Goal: Transaction & Acquisition: Book appointment/travel/reservation

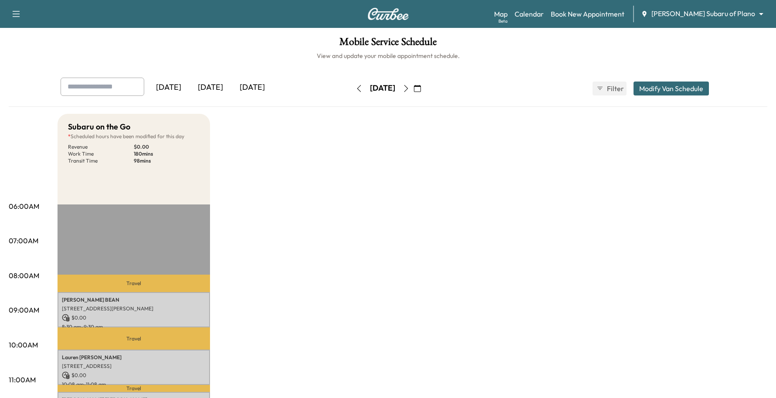
scroll to position [109, 0]
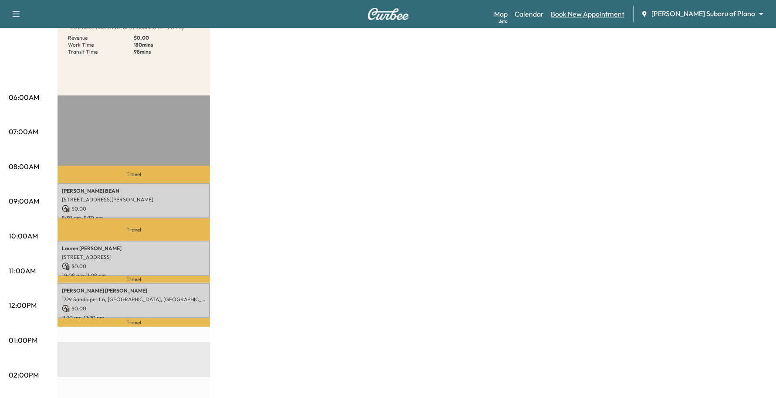
click at [625, 18] on link "Book New Appointment" at bounding box center [588, 14] width 74 height 10
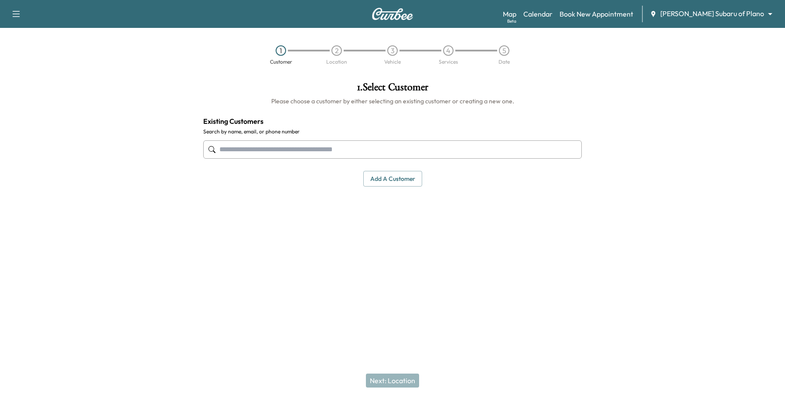
click at [301, 155] on input "text" at bounding box center [392, 149] width 378 height 18
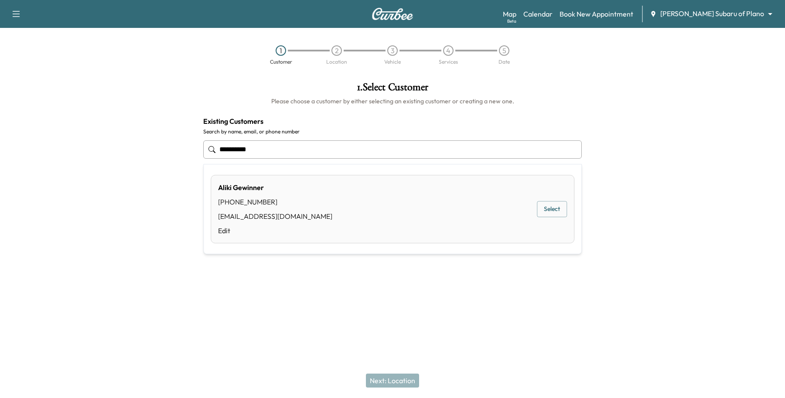
click at [559, 206] on button "Select" at bounding box center [552, 209] width 30 height 16
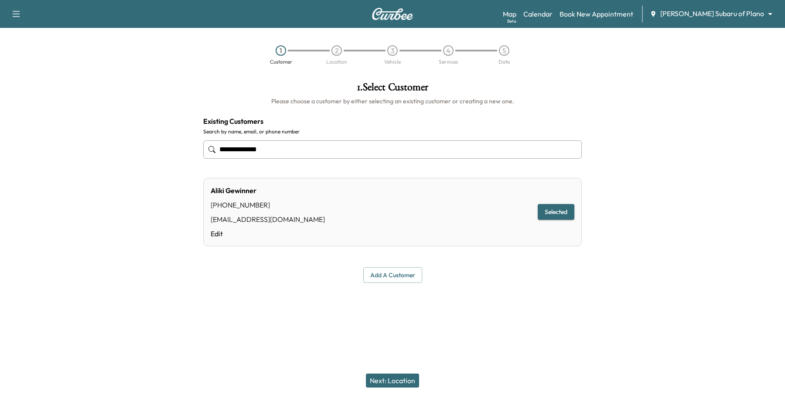
type input "**********"
click at [413, 381] on button "Next: Location" at bounding box center [392, 381] width 53 height 14
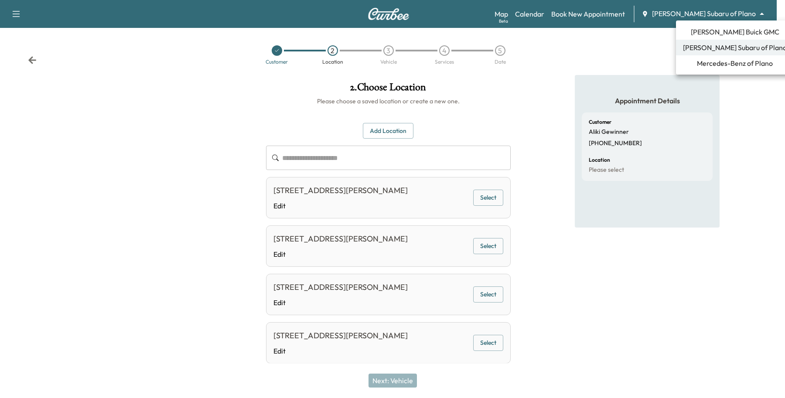
click at [718, 16] on body "**********" at bounding box center [392, 199] width 785 height 398
drag, startPoint x: 701, startPoint y: 50, endPoint x: 705, endPoint y: 44, distance: 7.8
click at [703, 48] on span "[PERSON_NAME] Subaru of Plano" at bounding box center [735, 47] width 104 height 10
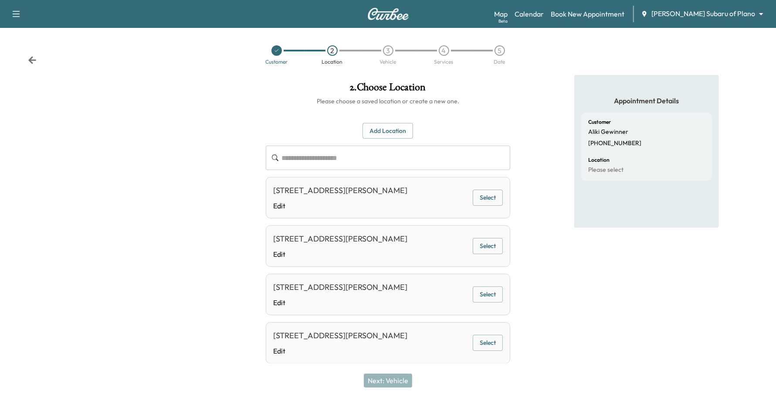
click at [711, 21] on div "Map Beta Calendar Book New Appointment [PERSON_NAME] Subaru of Plano ******** ​" at bounding box center [631, 14] width 275 height 17
click at [714, 17] on body "**********" at bounding box center [388, 199] width 776 height 398
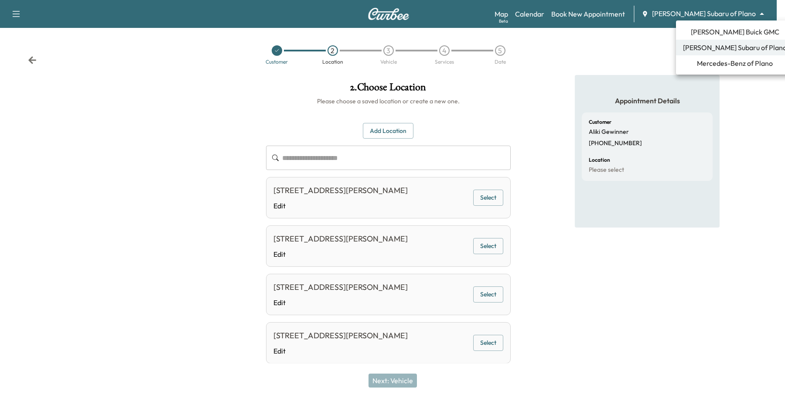
click at [713, 31] on span "[PERSON_NAME] Buick GMC" at bounding box center [735, 32] width 88 height 10
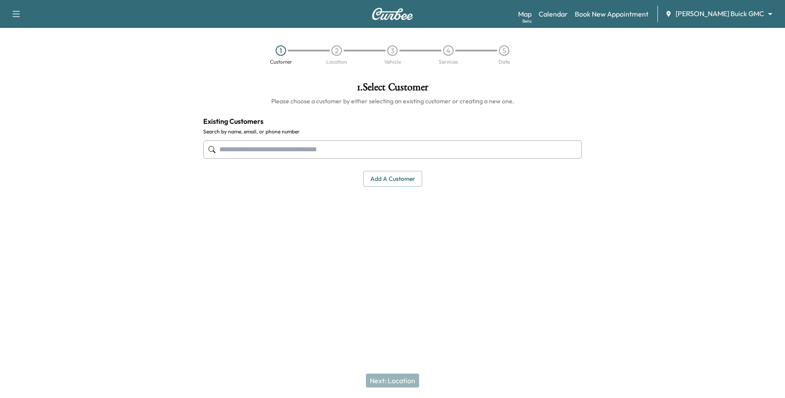
click at [321, 141] on input "text" at bounding box center [392, 149] width 378 height 18
click at [375, 153] on input "text" at bounding box center [392, 149] width 378 height 18
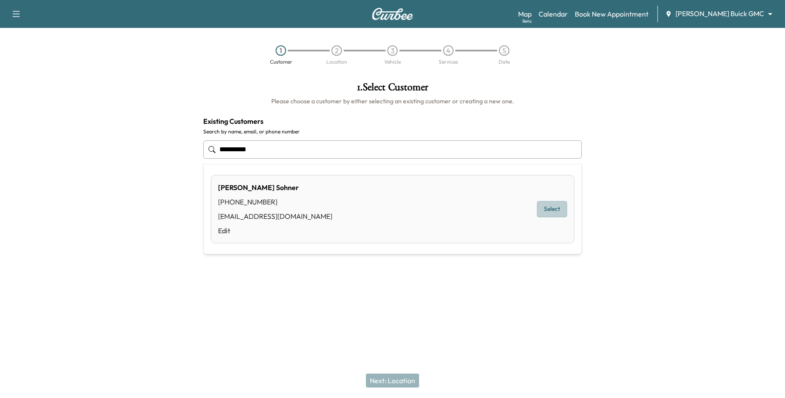
click at [550, 217] on button "Select" at bounding box center [552, 209] width 30 height 16
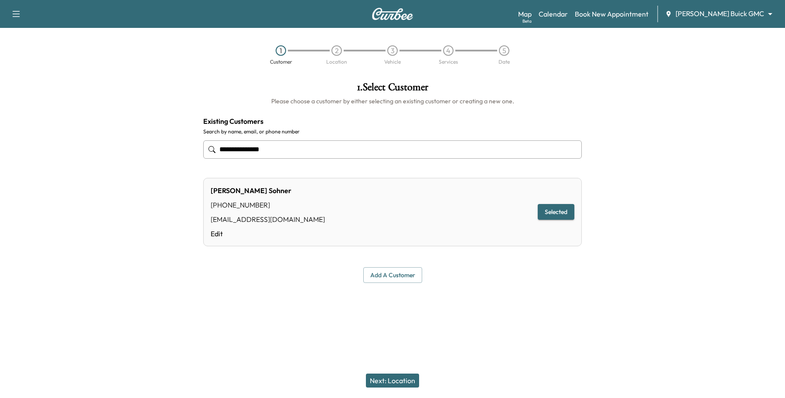
type input "**********"
click at [389, 376] on button "Next: Location" at bounding box center [392, 381] width 53 height 14
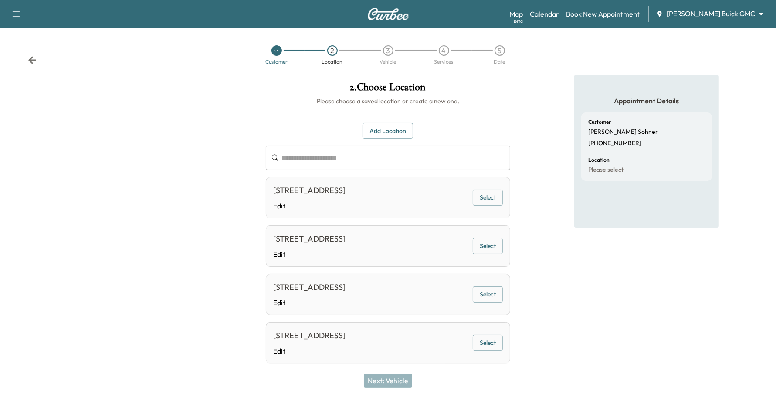
click at [488, 196] on button "Select" at bounding box center [488, 198] width 30 height 16
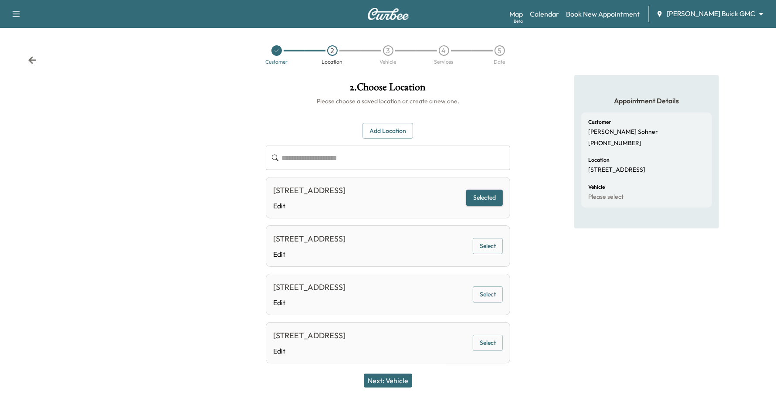
click at [402, 377] on button "Next: Vehicle" at bounding box center [388, 381] width 48 height 14
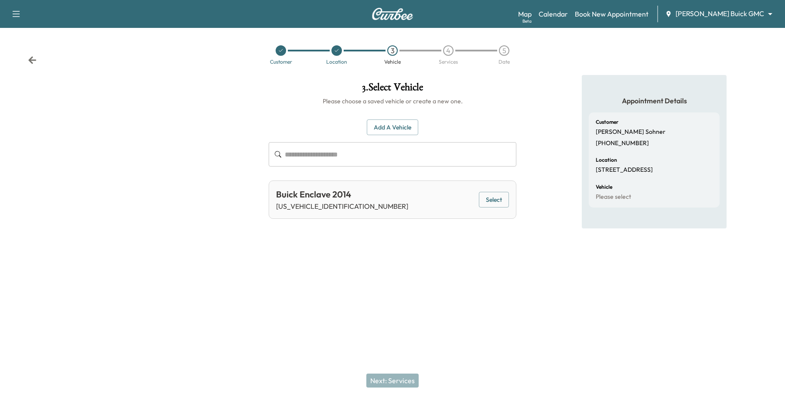
click at [508, 208] on div "Buick Enclave 2014 [US_VEHICLE_IDENTIFICATION_NUMBER] Select" at bounding box center [393, 199] width 248 height 38
click at [495, 195] on button "Select" at bounding box center [494, 200] width 30 height 16
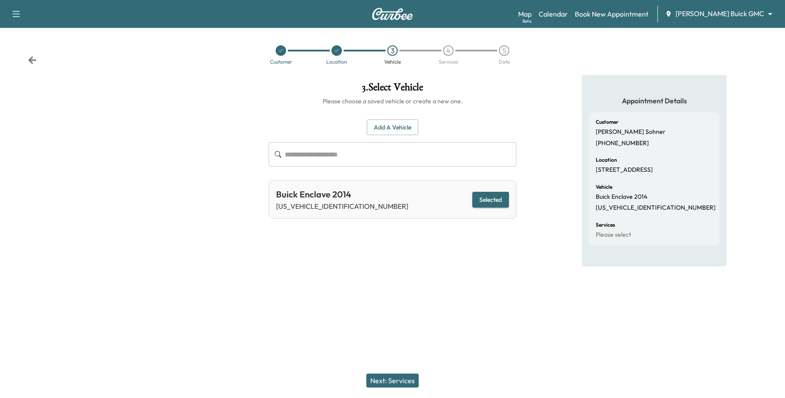
click at [406, 378] on button "Next: Services" at bounding box center [392, 381] width 52 height 14
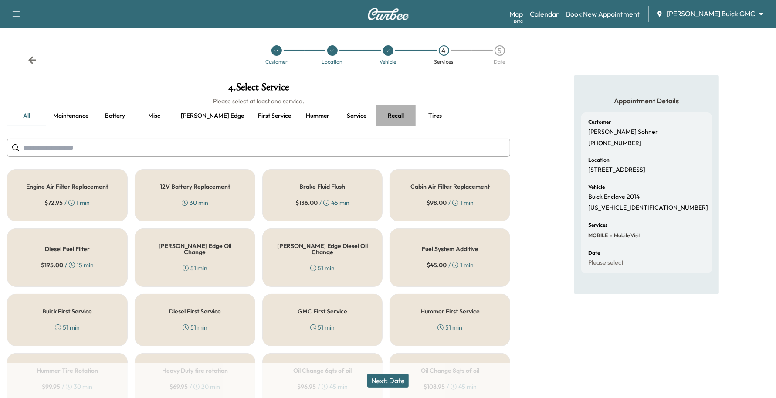
click at [377, 110] on button "Recall" at bounding box center [396, 115] width 39 height 21
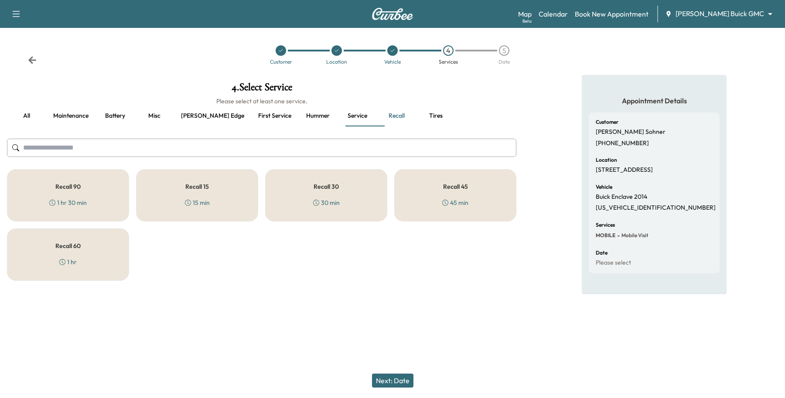
drag, startPoint x: 330, startPoint y: 190, endPoint x: 385, endPoint y: 221, distance: 62.9
click at [332, 188] on div "Recall 30 30 min" at bounding box center [326, 195] width 122 height 52
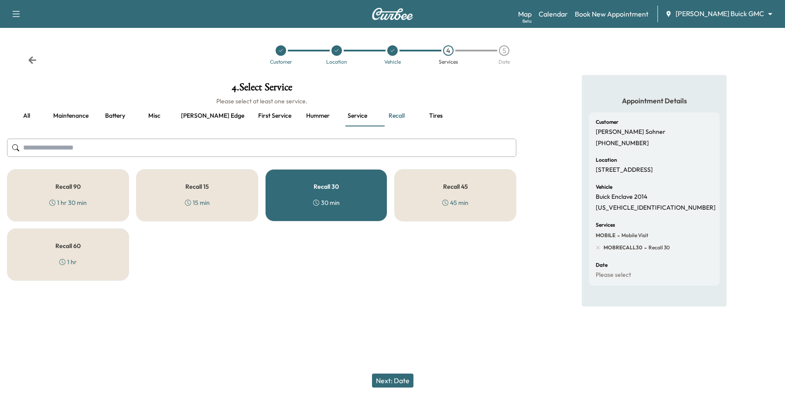
click at [404, 379] on button "Next: Date" at bounding box center [392, 381] width 41 height 14
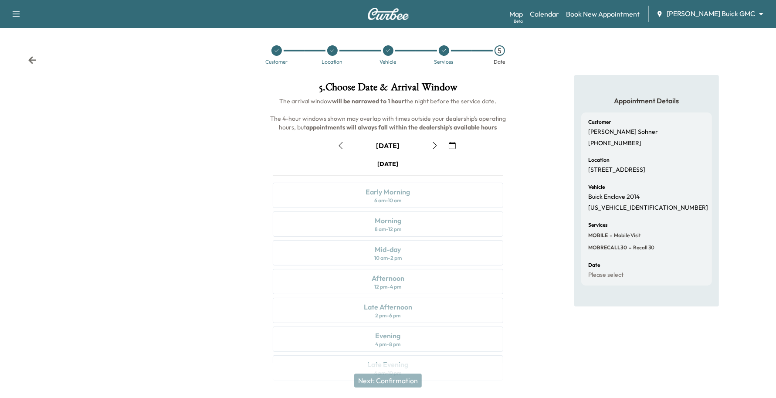
click at [456, 144] on icon "button" at bounding box center [452, 145] width 7 height 7
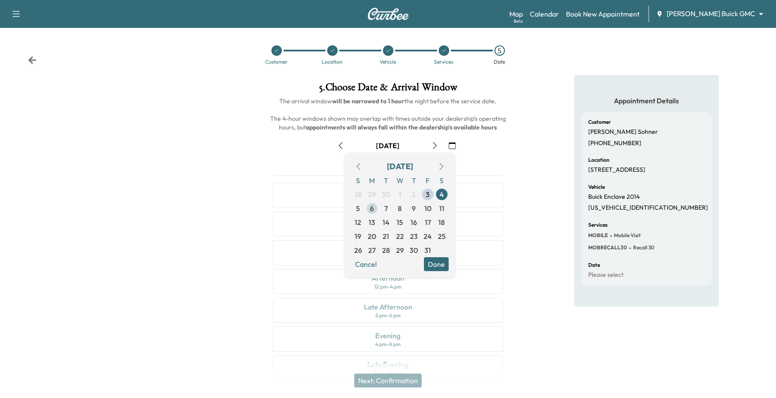
click at [374, 211] on span "6" at bounding box center [373, 208] width 4 height 10
click at [444, 264] on button "Done" at bounding box center [436, 264] width 25 height 14
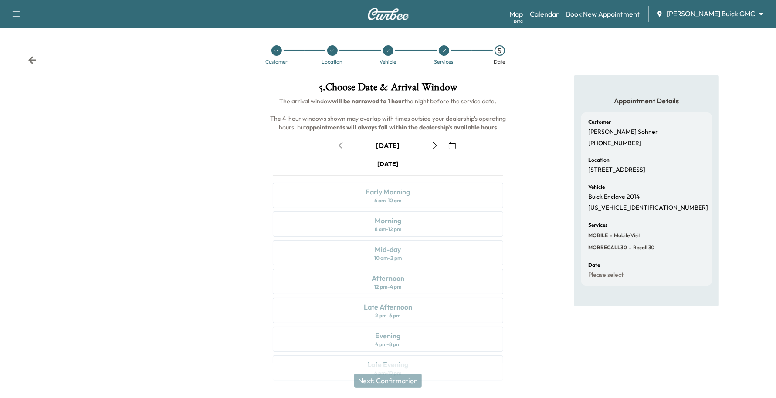
click at [438, 142] on icon "button" at bounding box center [435, 145] width 7 height 7
click at [405, 223] on div "Morning 8 am - 12 pm" at bounding box center [388, 223] width 231 height 25
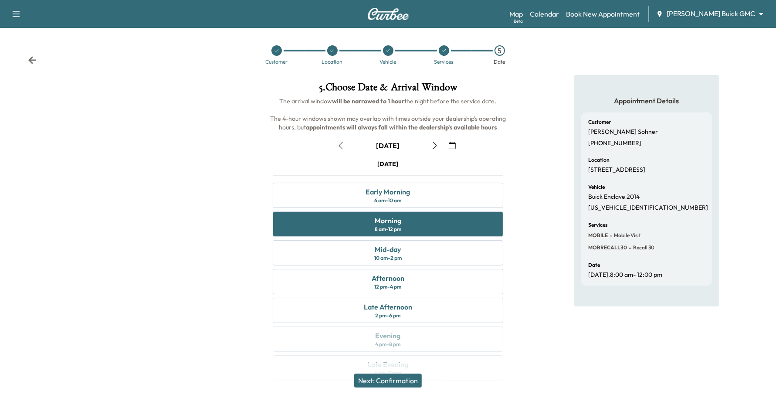
click at [394, 382] on button "Next: Confirmation" at bounding box center [388, 381] width 68 height 14
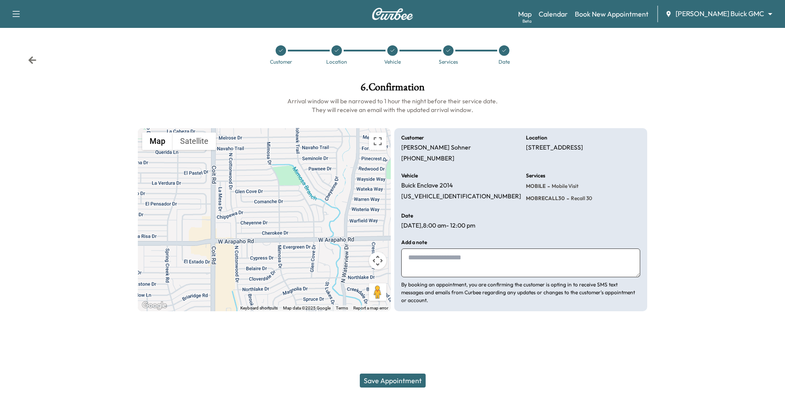
click at [366, 377] on button "Save Appointment" at bounding box center [393, 381] width 66 height 14
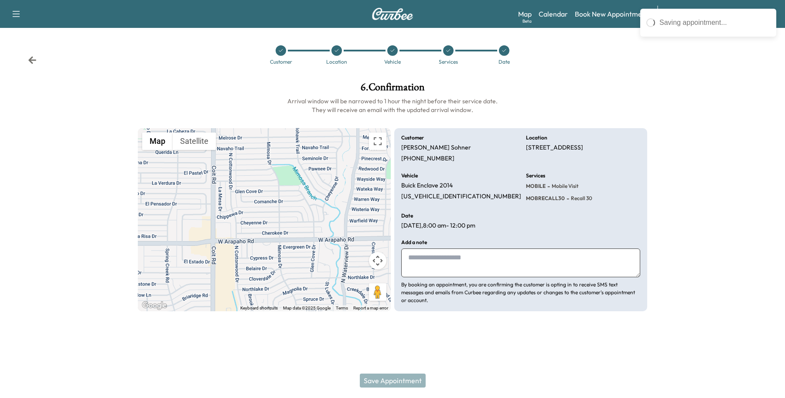
click at [426, 255] on textarea at bounding box center [520, 262] width 239 height 29
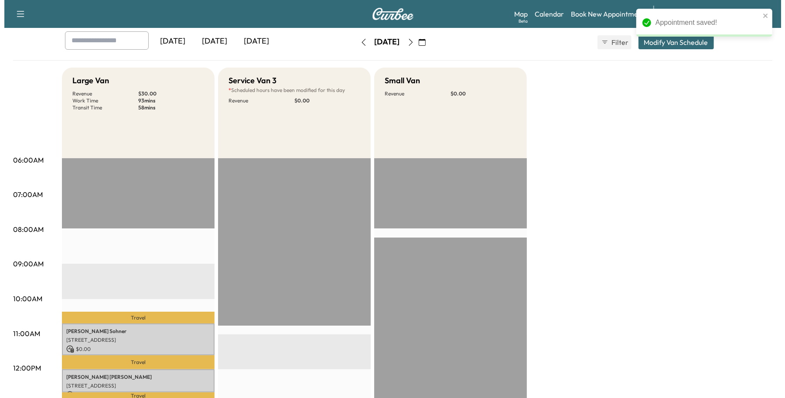
scroll to position [109, 0]
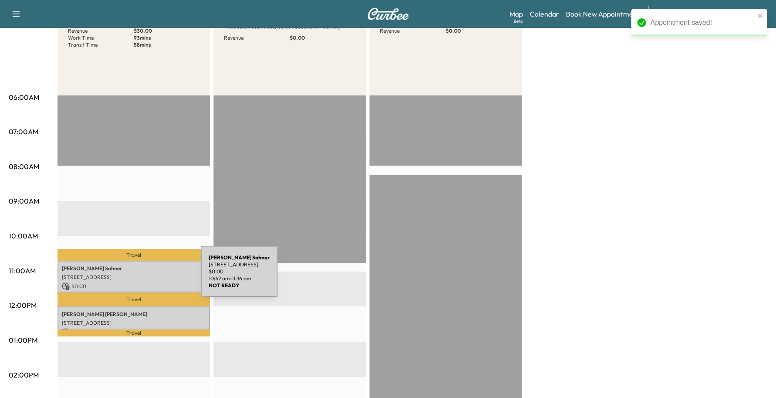
click at [136, 277] on p "[STREET_ADDRESS]" at bounding box center [134, 277] width 144 height 7
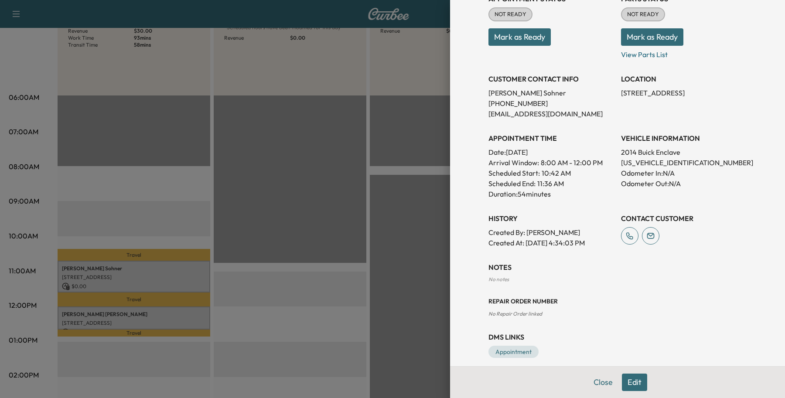
scroll to position [136, 0]
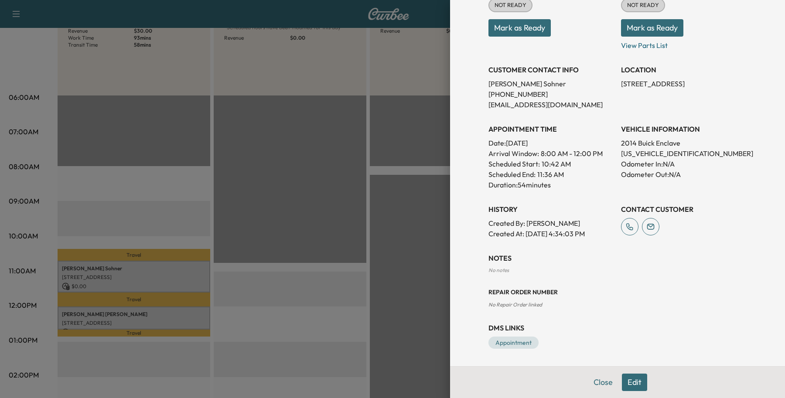
click at [626, 378] on button "Edit" at bounding box center [634, 382] width 25 height 17
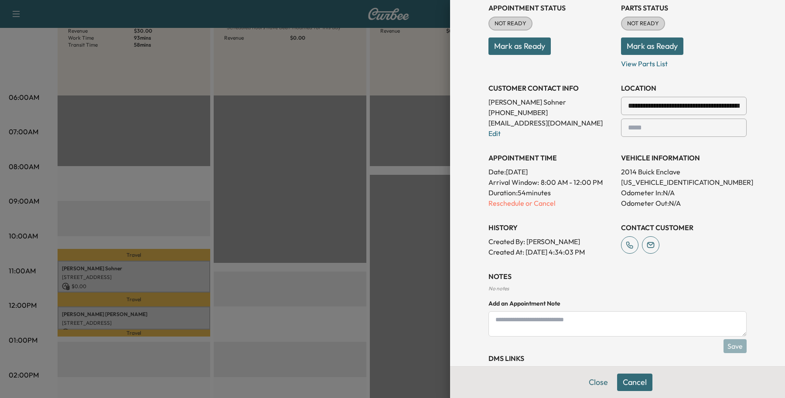
scroll to position [154, 0]
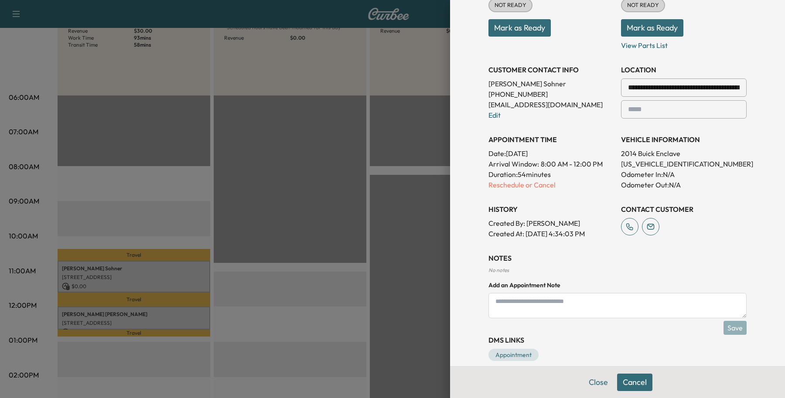
click at [596, 306] on textarea at bounding box center [617, 305] width 258 height 25
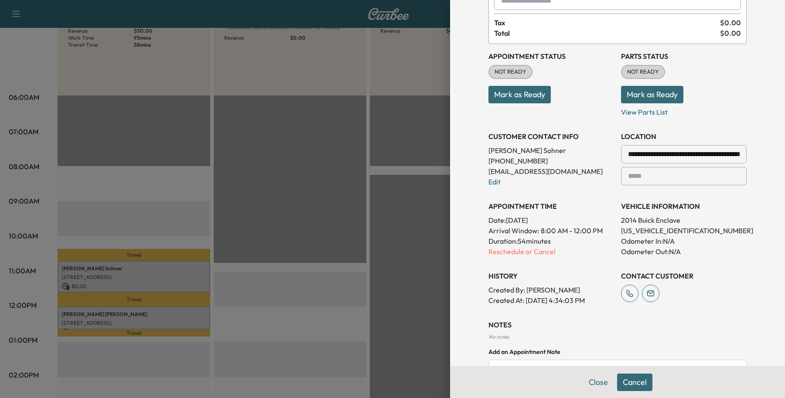
scroll to position [167, 0]
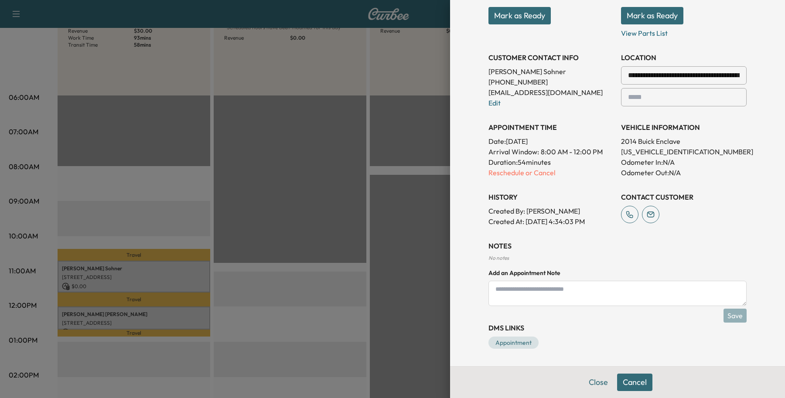
click at [569, 289] on textarea at bounding box center [617, 293] width 258 height 25
paste textarea "**********"
click at [609, 289] on textarea "**********" at bounding box center [617, 293] width 258 height 25
click at [599, 287] on textarea "**********" at bounding box center [617, 293] width 258 height 25
drag, startPoint x: 719, startPoint y: 288, endPoint x: 713, endPoint y: 288, distance: 6.6
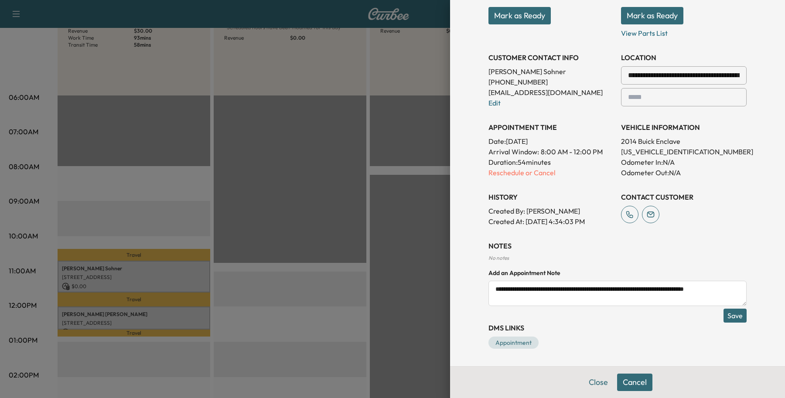
click at [719, 289] on textarea "**********" at bounding box center [617, 293] width 258 height 25
drag, startPoint x: 506, startPoint y: 295, endPoint x: 522, endPoint y: 296, distance: 16.2
click at [507, 295] on textarea "**********" at bounding box center [617, 293] width 258 height 25
type textarea "**********"
click at [725, 316] on button "Save" at bounding box center [734, 316] width 23 height 14
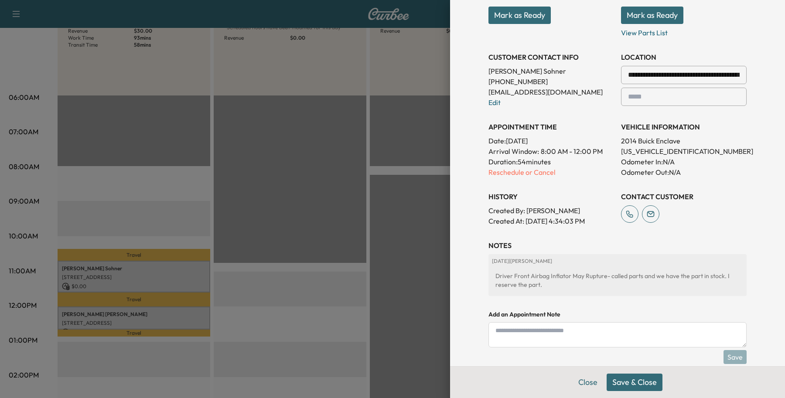
click at [636, 380] on button "Save & Close" at bounding box center [634, 382] width 56 height 17
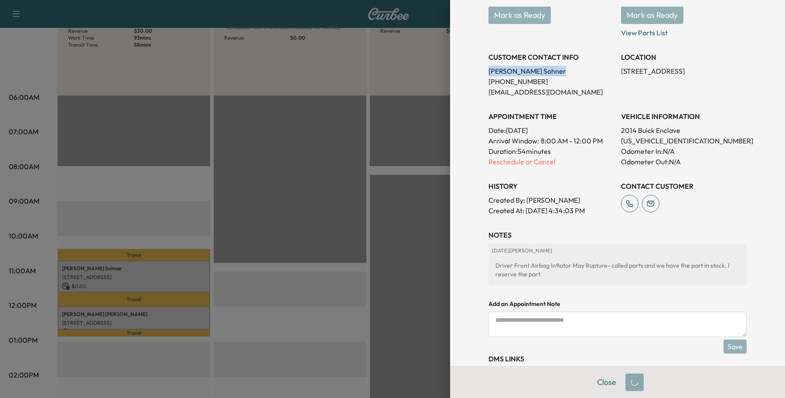
drag, startPoint x: 539, startPoint y: 69, endPoint x: 476, endPoint y: 73, distance: 63.8
click at [478, 73] on div "Appointment Details Services MOBILE - Mobile Service Visit $ 0.00 MOBRECALL30 -…" at bounding box center [617, 124] width 279 height 545
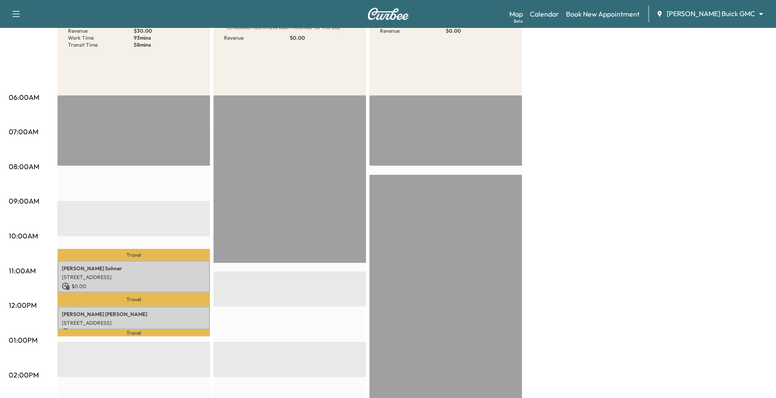
copy p "[PERSON_NAME]"
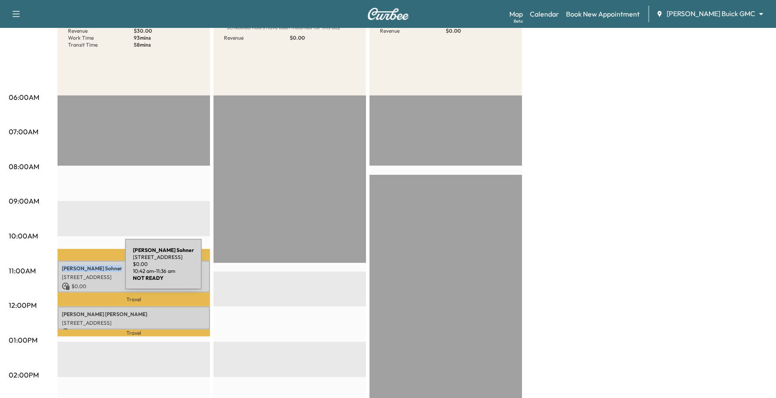
drag, startPoint x: 111, startPoint y: 264, endPoint x: 60, endPoint y: 269, distance: 51.7
click at [60, 269] on div "[PERSON_NAME] [STREET_ADDRESS] $ 0.00 10:42 am - 11:36 am" at bounding box center [134, 277] width 153 height 32
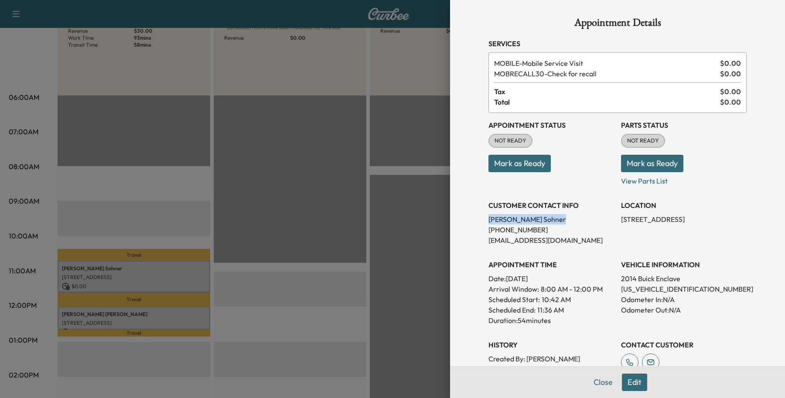
drag, startPoint x: 544, startPoint y: 214, endPoint x: 472, endPoint y: 214, distance: 71.9
click at [478, 214] on div "Appointment Details Services MOBILE - Mobile Service Visit $ 0.00 MOBRECALL30 -…" at bounding box center [617, 282] width 279 height 565
copy p "[PERSON_NAME]"
drag, startPoint x: 531, startPoint y: 230, endPoint x: 483, endPoint y: 228, distance: 47.6
click at [478, 227] on div "Appointment Details Services MOBILE - Mobile Service Visit $ 0.00 MOBRECALL30 -…" at bounding box center [617, 282] width 279 height 565
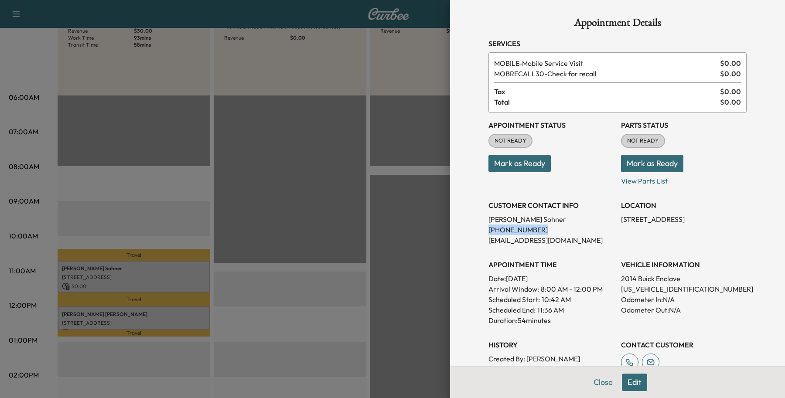
copy p "[PHONE_NUMBER]"
